Goal: Task Accomplishment & Management: Use online tool/utility

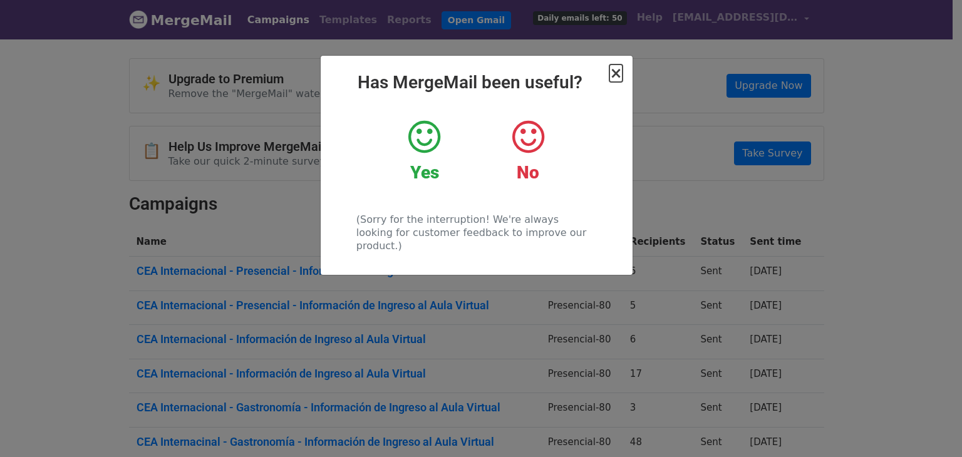
click at [614, 74] on span "×" at bounding box center [615, 73] width 13 height 18
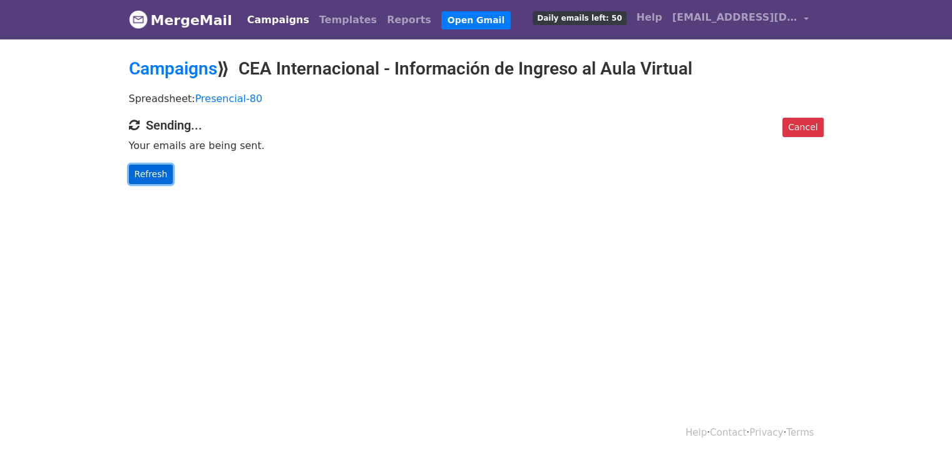
click at [148, 171] on link "Refresh" at bounding box center [151, 174] width 44 height 19
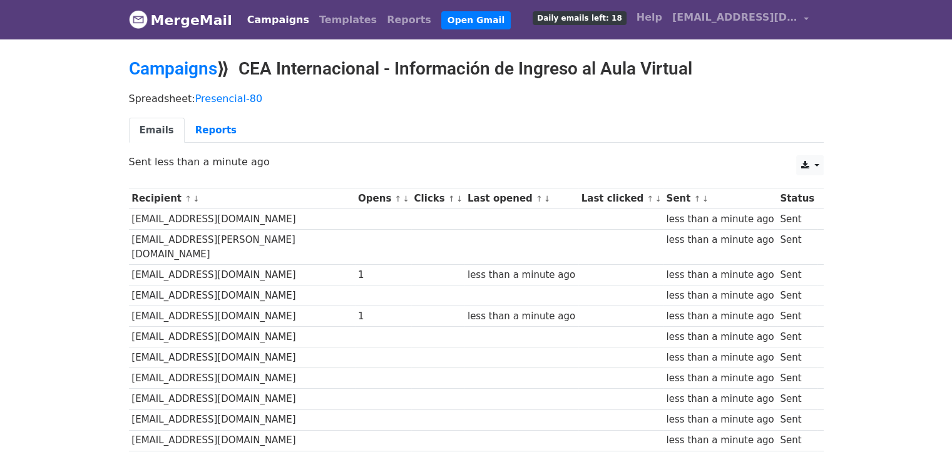
drag, startPoint x: 951, startPoint y: 74, endPoint x: 954, endPoint y: 118, distance: 44.5
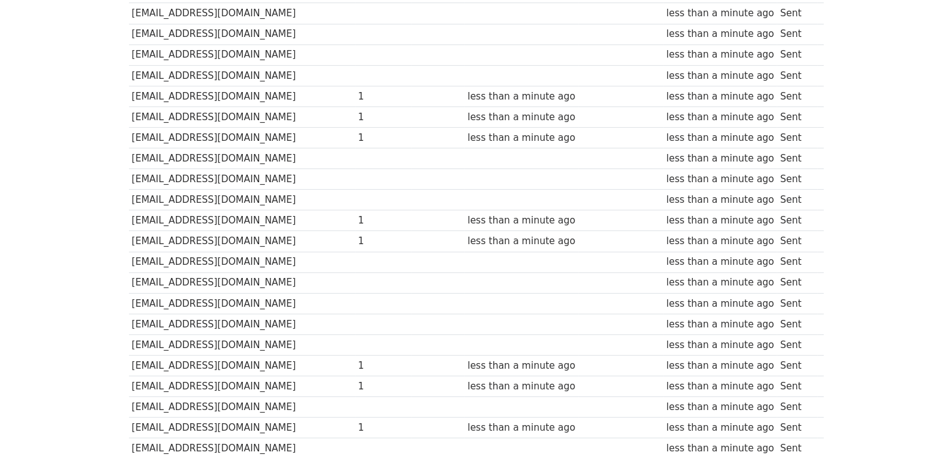
scroll to position [408, 0]
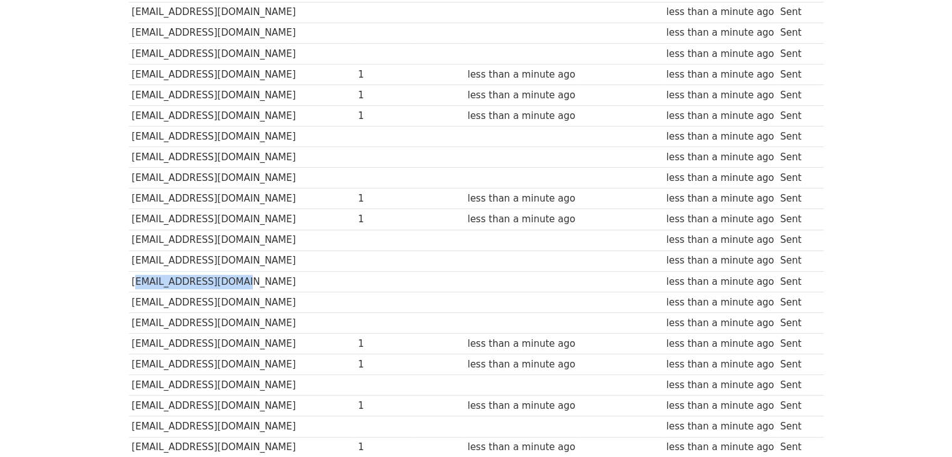
drag, startPoint x: 230, startPoint y: 262, endPoint x: 130, endPoint y: 261, distance: 99.6
click at [130, 271] on td "kakruegern@gmail.com" at bounding box center [242, 281] width 227 height 21
copy td "kakruegern@gmail.com"
